Goal: Navigation & Orientation: Understand site structure

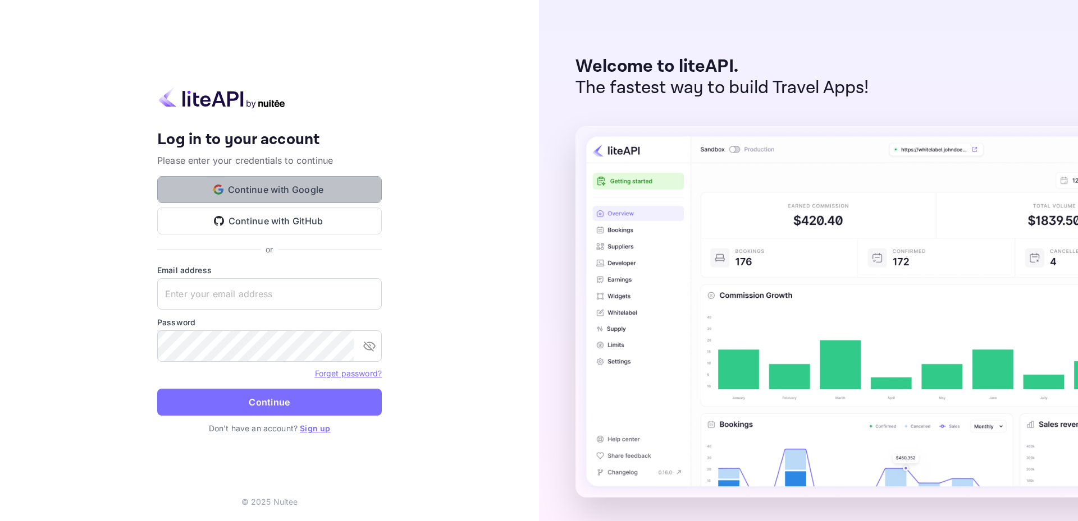
click at [281, 193] on button "Continue with Google" at bounding box center [269, 189] width 225 height 27
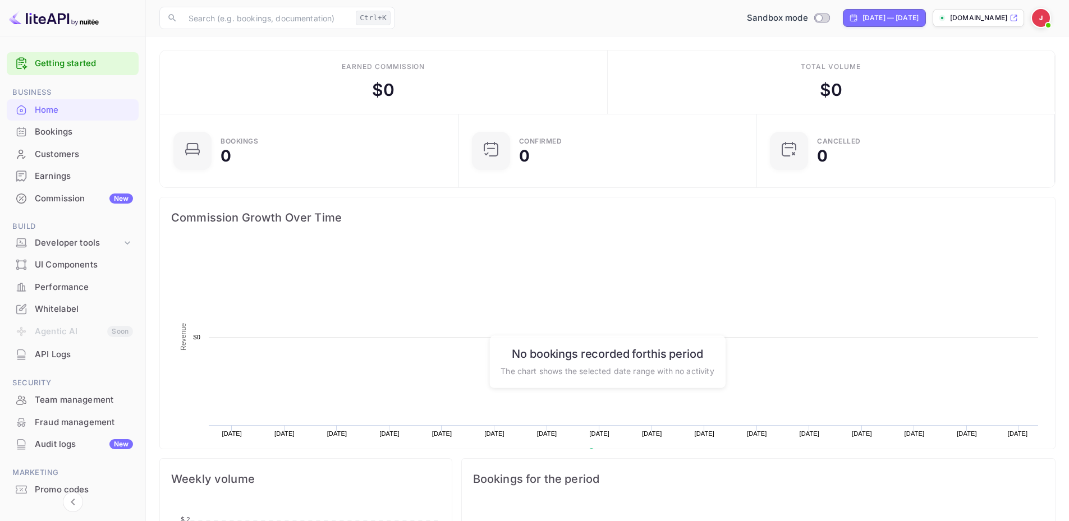
scroll to position [174, 283]
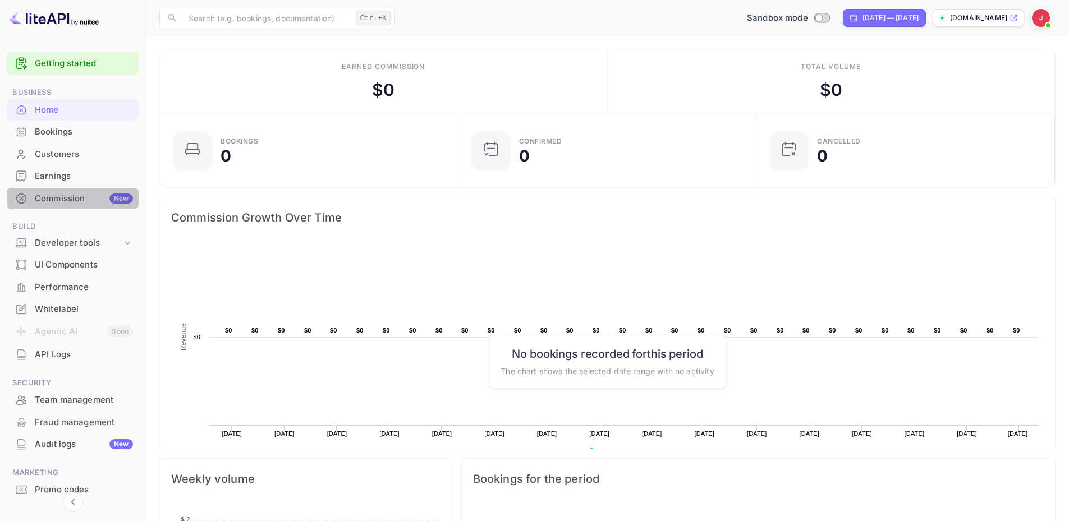
click at [76, 194] on div "Commission New" at bounding box center [84, 199] width 98 height 13
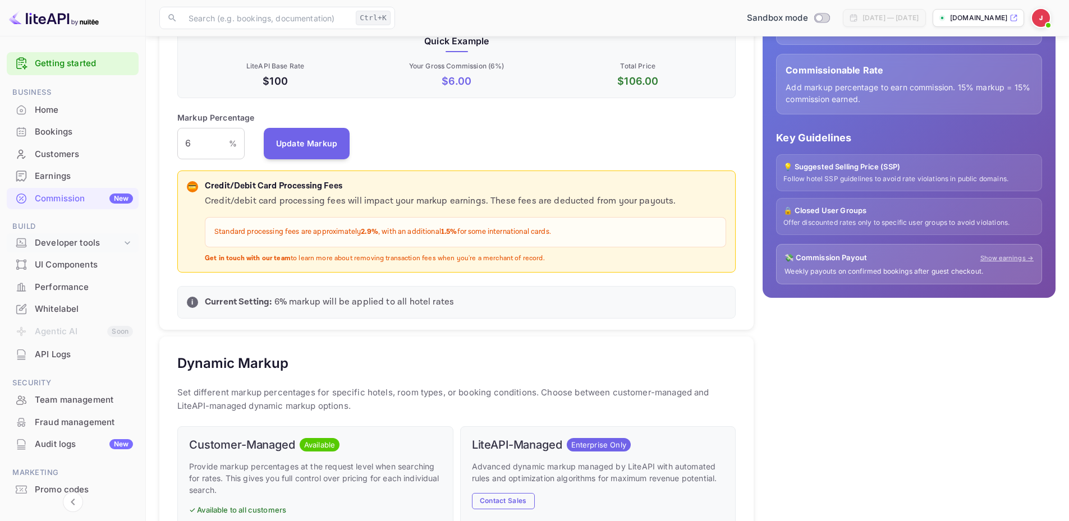
click at [70, 245] on div "Developer tools" at bounding box center [78, 243] width 87 height 13
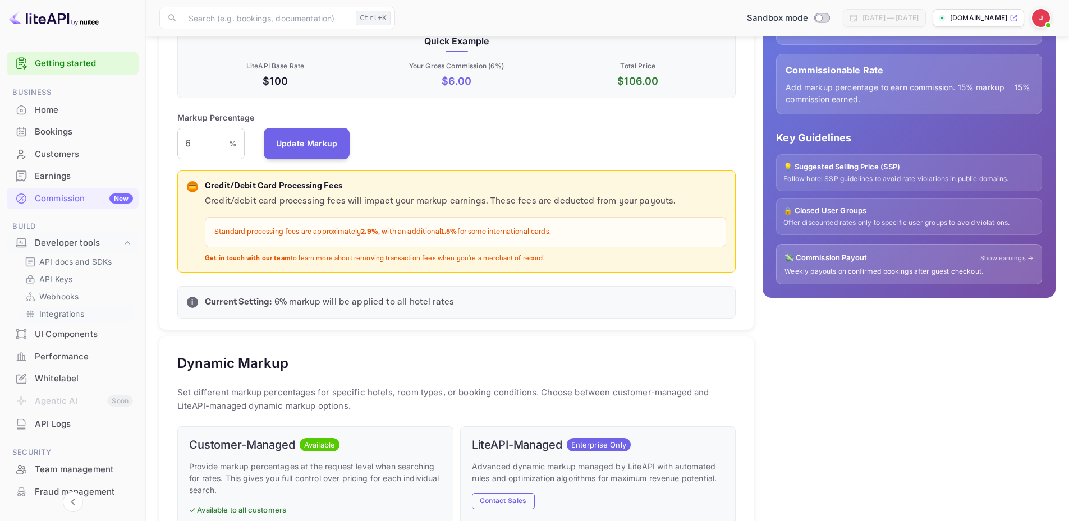
click at [56, 314] on p "Integrations" at bounding box center [61, 314] width 45 height 12
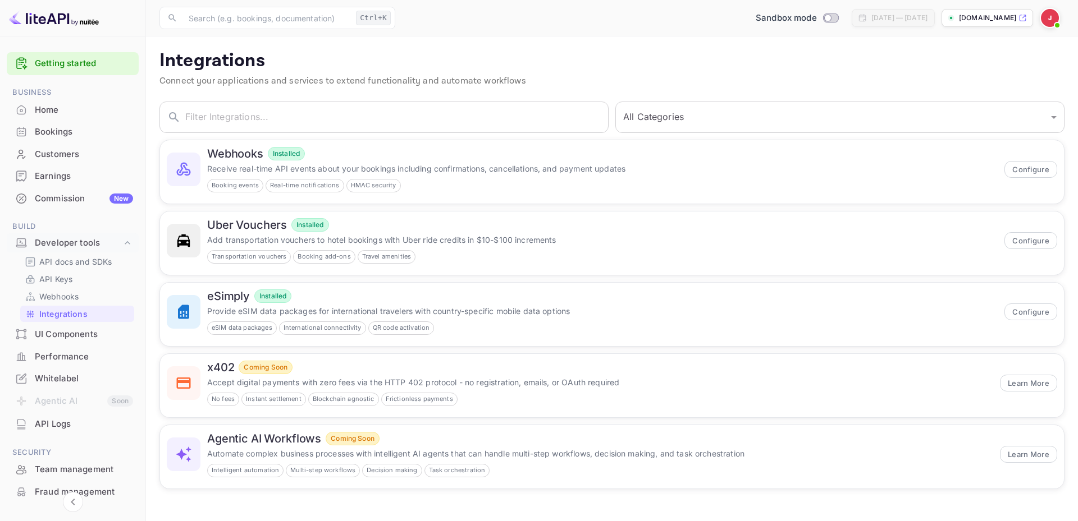
click at [42, 114] on div "Home" at bounding box center [84, 110] width 98 height 13
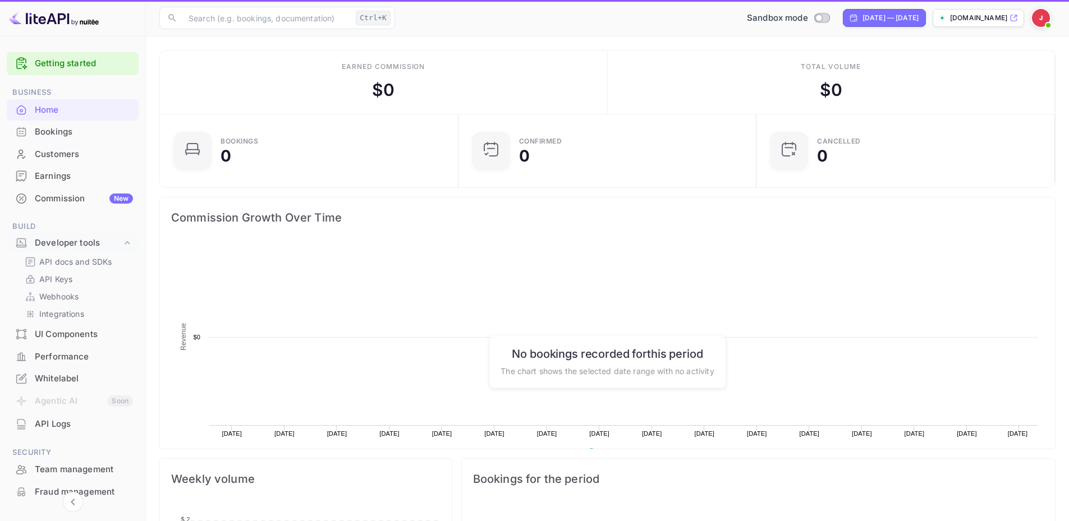
scroll to position [174, 283]
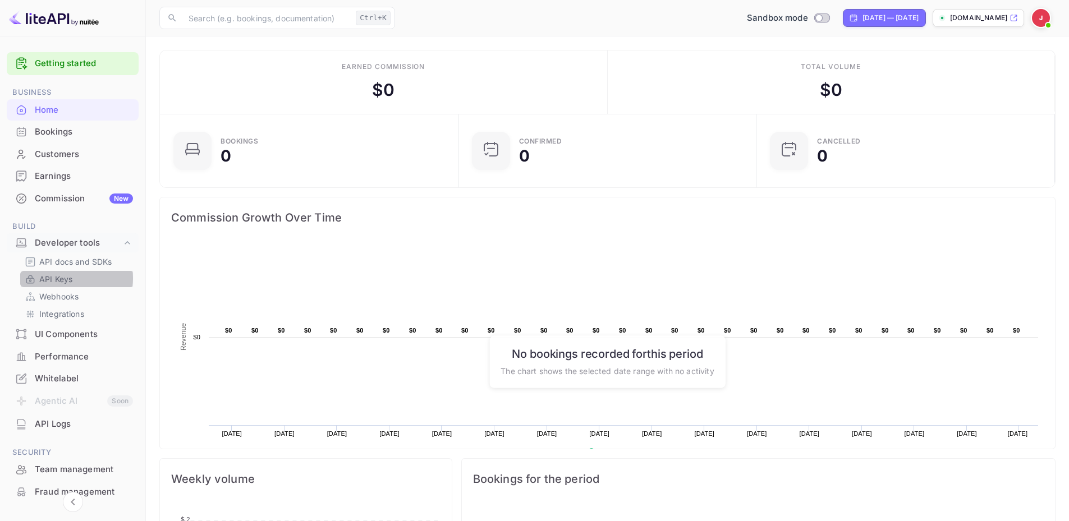
click at [56, 278] on p "API Keys" at bounding box center [55, 279] width 33 height 12
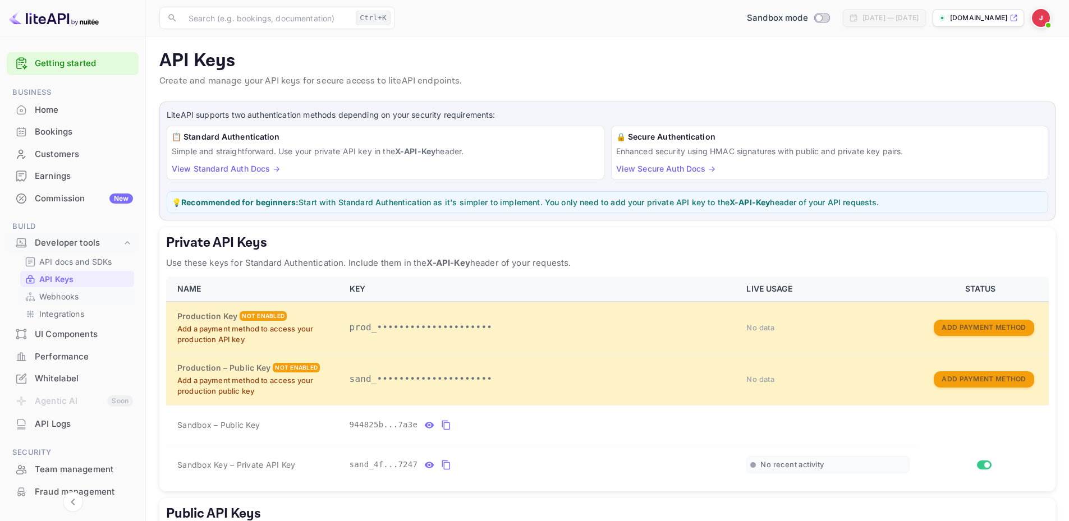
click at [65, 297] on p "Webhooks" at bounding box center [58, 297] width 39 height 12
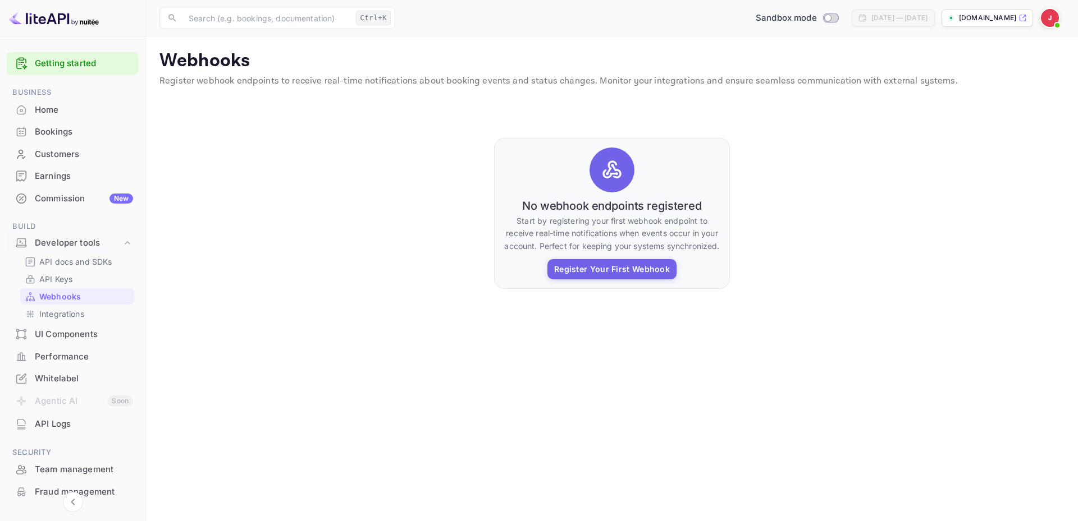
click at [47, 332] on div "UI Components" at bounding box center [84, 334] width 98 height 13
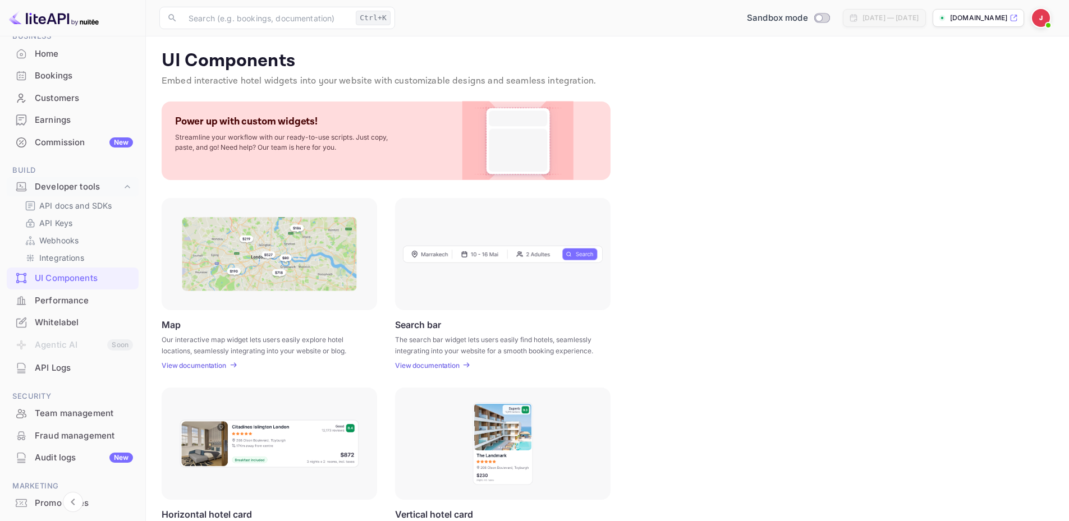
click at [438, 365] on p "View documentation" at bounding box center [427, 366] width 65 height 8
